Goal: Information Seeking & Learning: Learn about a topic

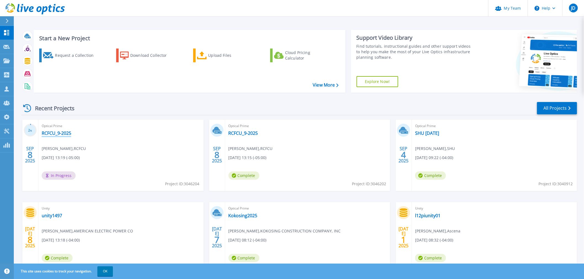
drag, startPoint x: 0, startPoint y: 0, endPoint x: 58, endPoint y: 130, distance: 142.5
click at [57, 131] on link "RCFCU_9-2025" at bounding box center [57, 134] width 30 height 6
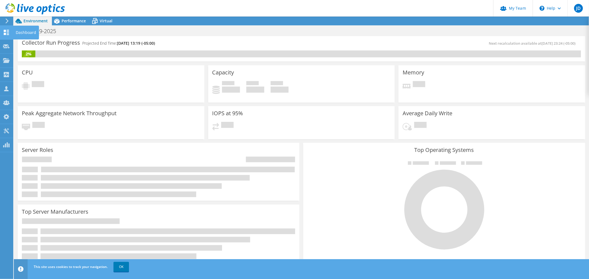
click at [6, 33] on use at bounding box center [6, 32] width 5 height 5
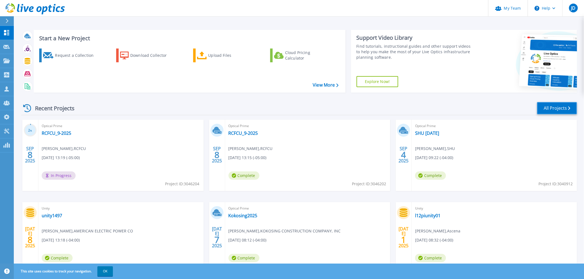
click at [553, 109] on link "All Projects" at bounding box center [557, 108] width 40 height 12
click at [246, 132] on link "RCFCU_9-2025" at bounding box center [244, 134] width 30 height 6
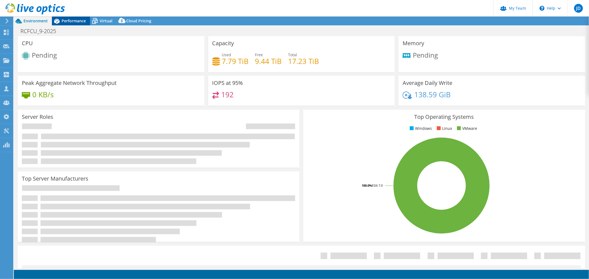
select select "USD"
click at [67, 18] on div "Performance" at bounding box center [71, 21] width 38 height 9
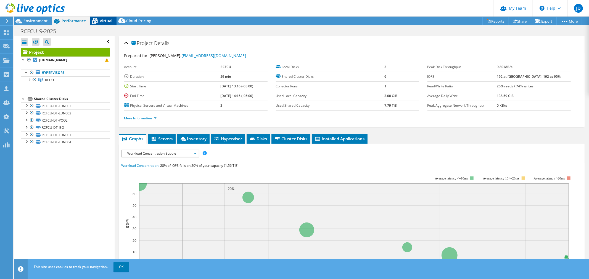
click at [99, 20] on icon at bounding box center [95, 21] width 10 height 10
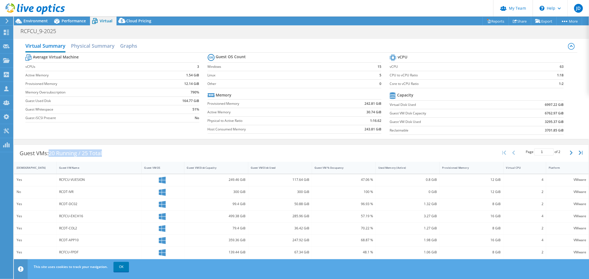
drag, startPoint x: 115, startPoint y: 154, endPoint x: 49, endPoint y: 158, distance: 66.4
click at [49, 158] on div "Guest VMs: 20 Running / 25 Total Page 1 of 2 5 rows 10 rows 20 rows 25 rows 50 …" at bounding box center [301, 153] width 574 height 17
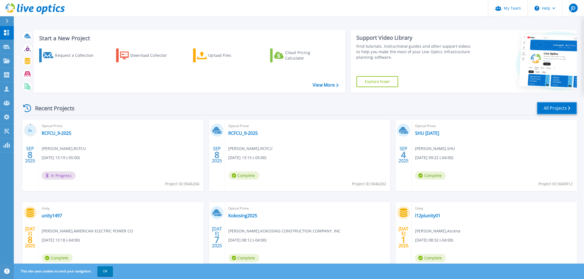
click at [552, 108] on link "All Projects" at bounding box center [557, 108] width 40 height 12
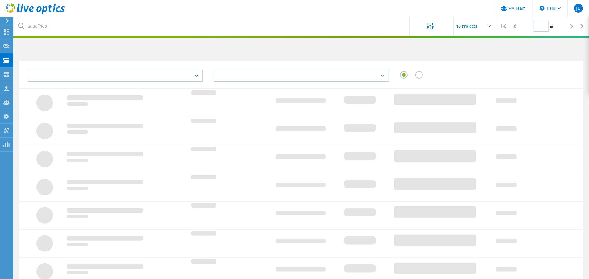
type input "1"
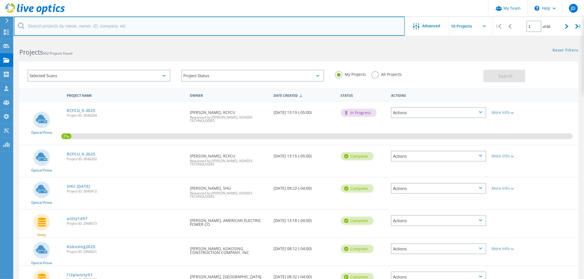
click at [49, 29] on input "text" at bounding box center [209, 26] width 391 height 19
type input "m"
type input "rcfcu"
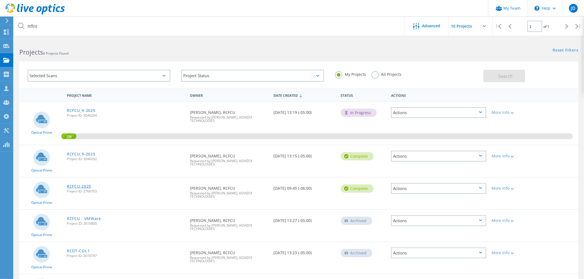
click at [79, 186] on link "RCFCU-2025" at bounding box center [79, 187] width 24 height 4
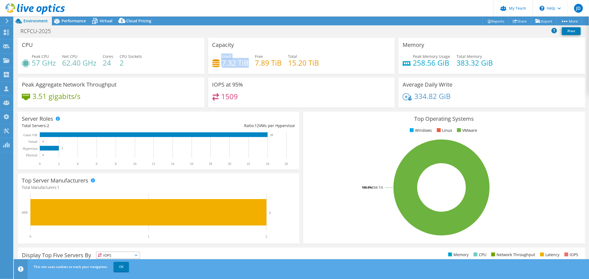
drag, startPoint x: 246, startPoint y: 62, endPoint x: 213, endPoint y: 62, distance: 32.8
click at [213, 62] on div "Used 7.32 TiB" at bounding box center [230, 60] width 36 height 12
drag, startPoint x: 287, startPoint y: 62, endPoint x: 332, endPoint y: 62, distance: 44.2
click at [332, 62] on div "Used 7.32 TiB Free 7.89 TiB Total 15.20 TiB" at bounding box center [301, 63] width 178 height 18
click at [75, 17] on div "Performance" at bounding box center [71, 21] width 38 height 9
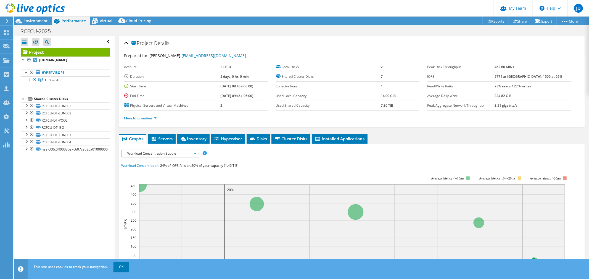
click at [155, 117] on link "More Information" at bounding box center [140, 118] width 32 height 5
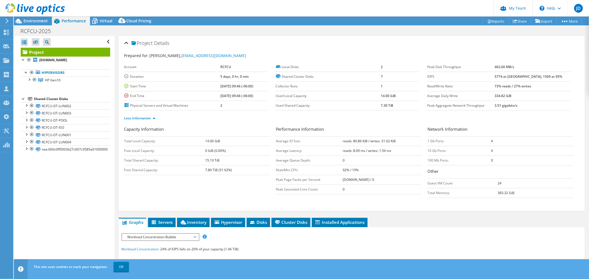
drag, startPoint x: 506, startPoint y: 76, endPoint x: 530, endPoint y: 78, distance: 24.6
click at [530, 78] on tr "IOPS 5774 at Peak, 1509 at 95%" at bounding box center [498, 77] width 143 height 10
